Goal: Task Accomplishment & Management: Complete application form

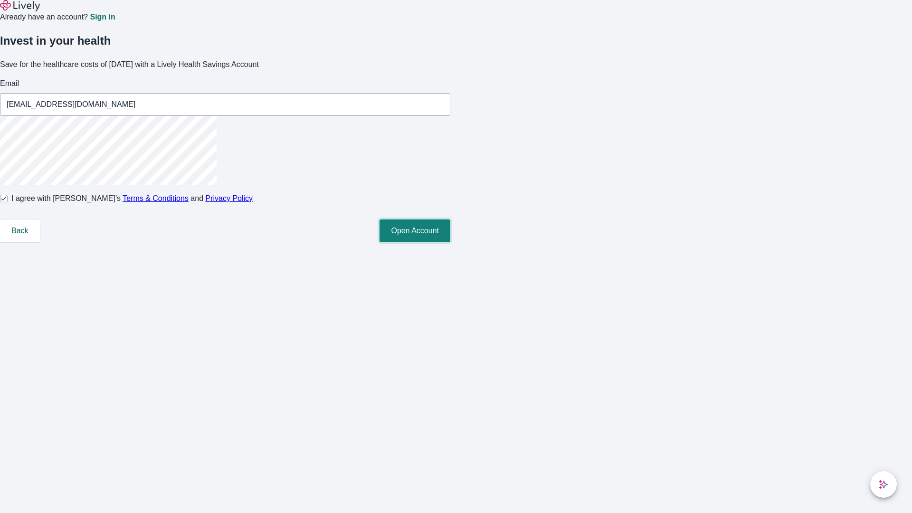
click at [450, 242] on button "Open Account" at bounding box center [414, 230] width 71 height 23
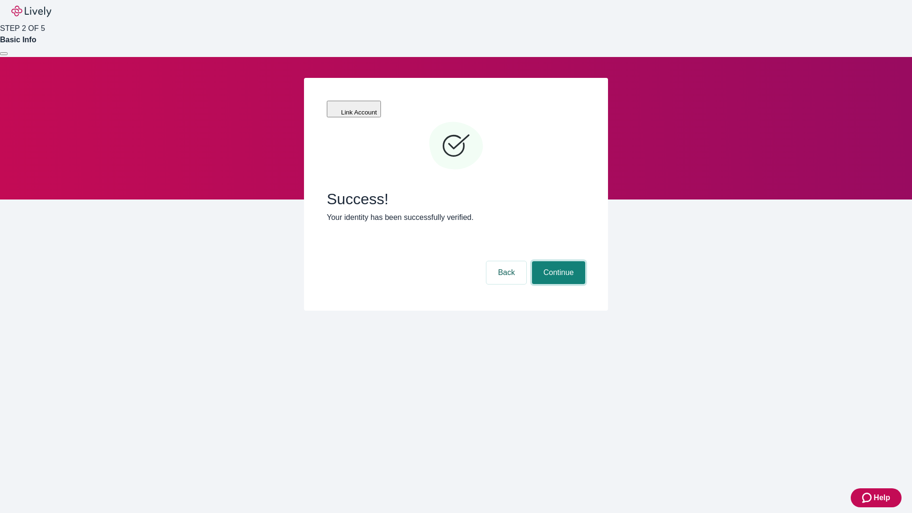
click at [557, 261] on button "Continue" at bounding box center [558, 272] width 53 height 23
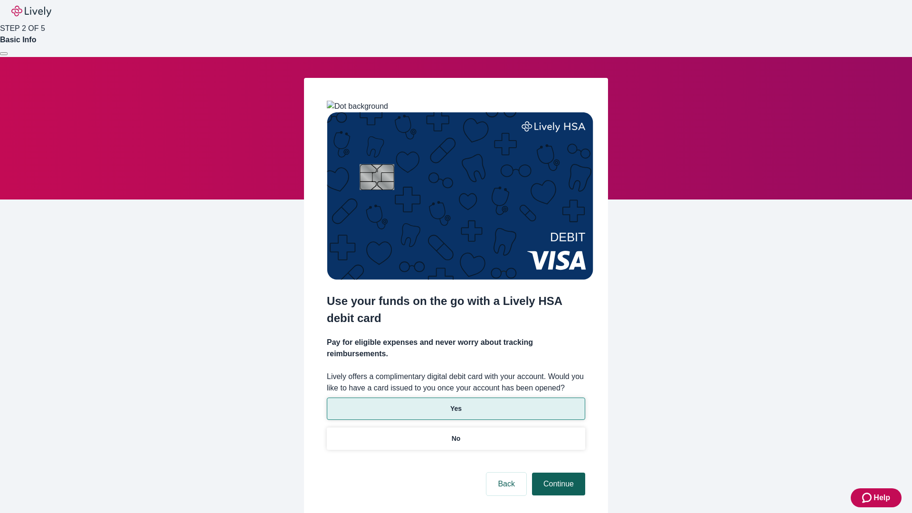
click at [455, 404] on p "Yes" at bounding box center [455, 409] width 11 height 10
click at [557, 473] on button "Continue" at bounding box center [558, 484] width 53 height 23
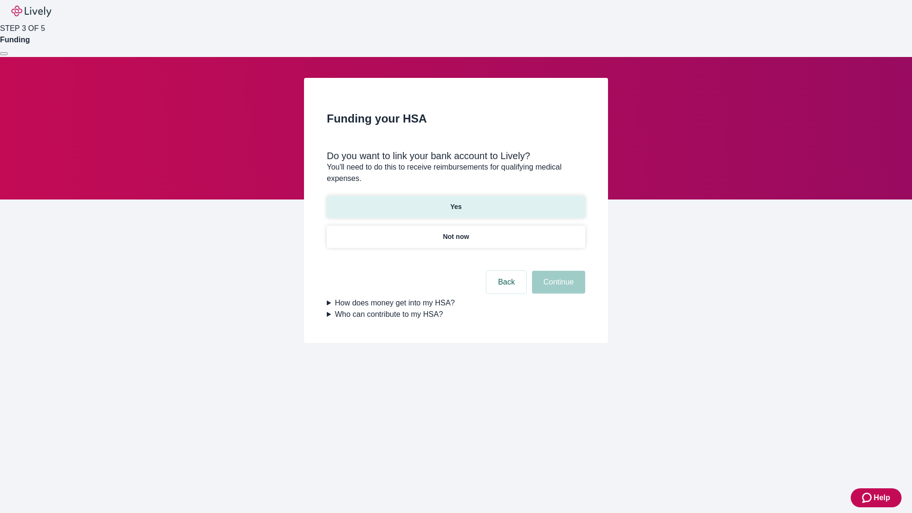
click at [455, 202] on p "Yes" at bounding box center [455, 207] width 11 height 10
click at [557, 271] on button "Continue" at bounding box center [558, 282] width 53 height 23
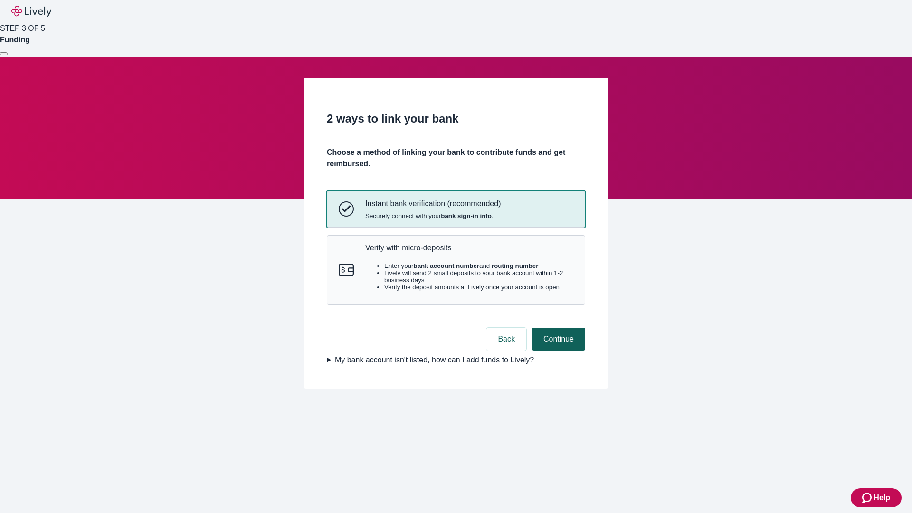
click at [469, 252] on p "Verify with micro-deposits" at bounding box center [469, 247] width 208 height 9
click at [557, 350] on button "Continue" at bounding box center [558, 339] width 53 height 23
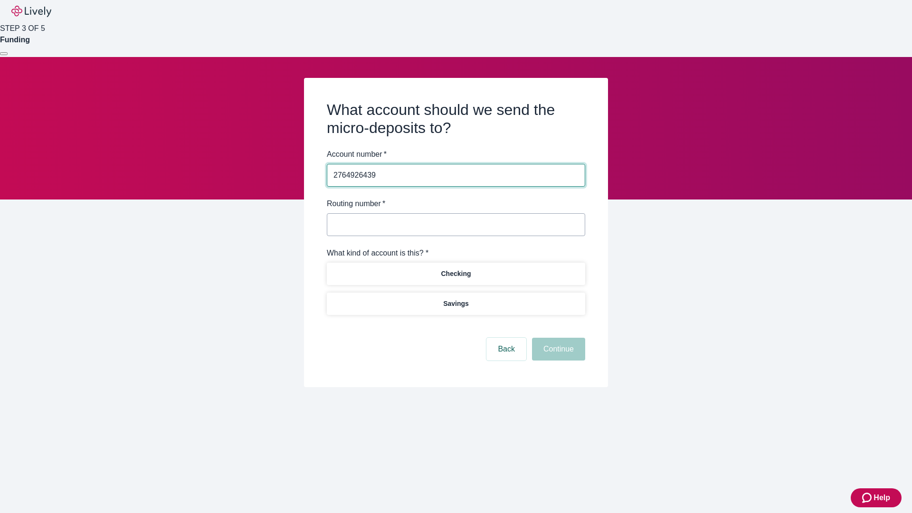
type input "2764926439"
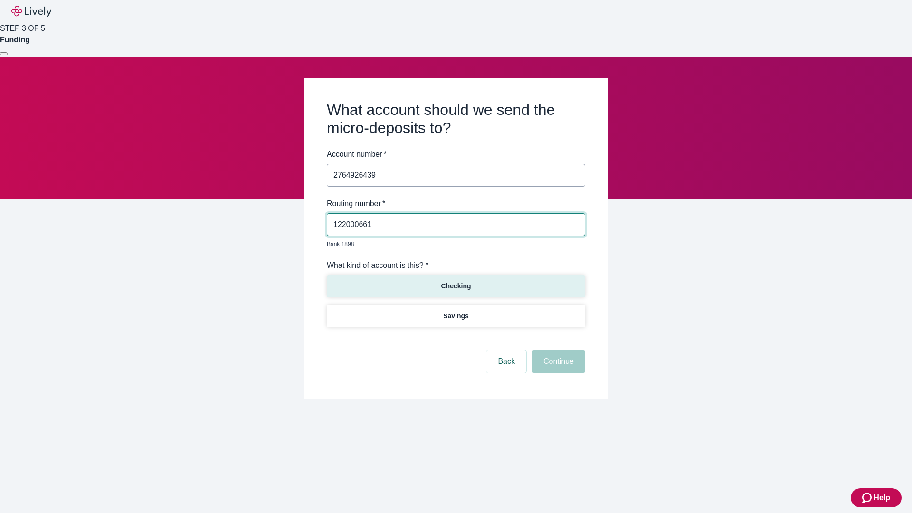
type input "122000661"
click at [455, 281] on p "Checking" at bounding box center [456, 286] width 30 height 10
